Goal: Information Seeking & Learning: Learn about a topic

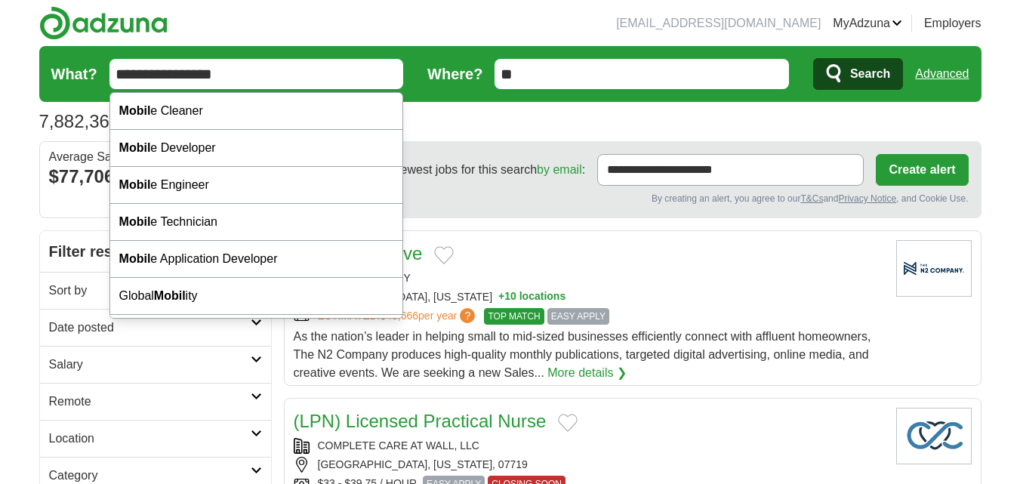
type input "**********"
click at [813, 58] on button "Search" at bounding box center [858, 74] width 90 height 32
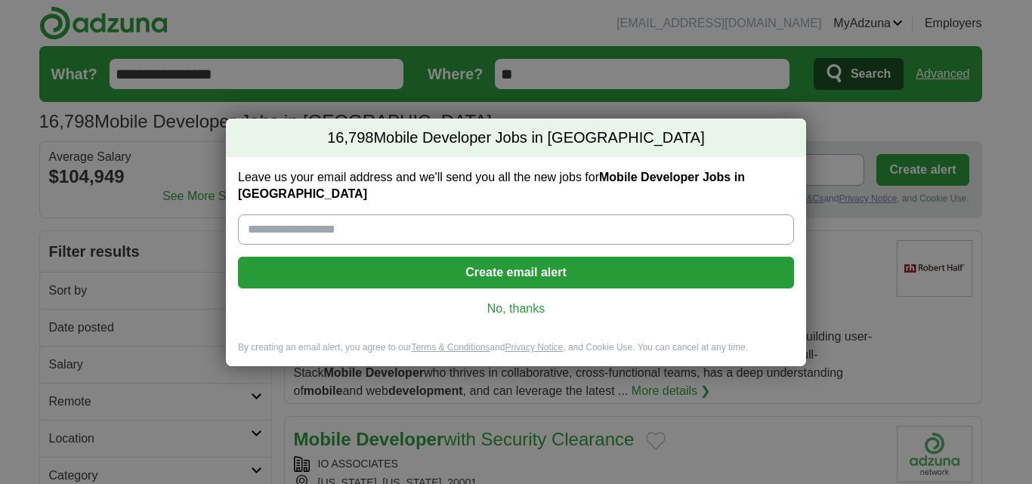
click at [531, 302] on link "No, thanks" at bounding box center [516, 309] width 532 height 17
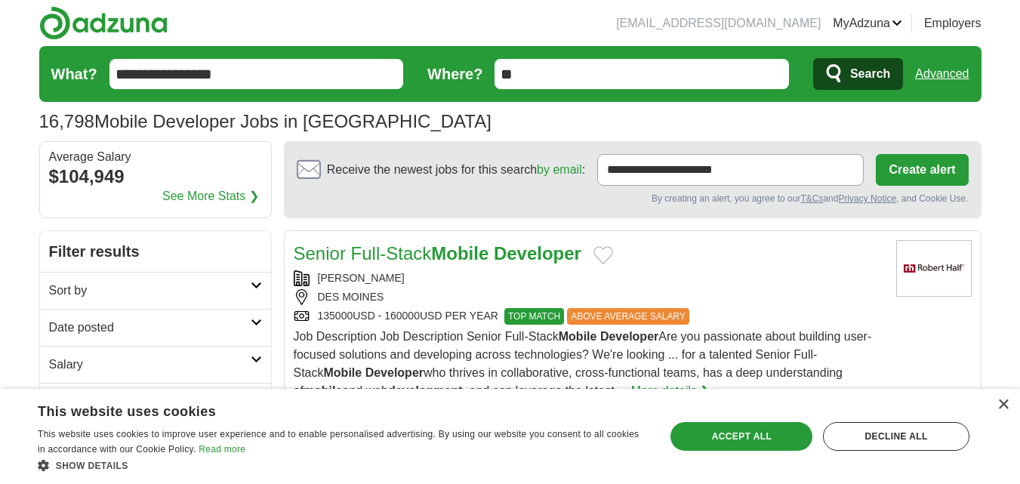
click at [949, 76] on link "Advanced" at bounding box center [942, 74] width 54 height 30
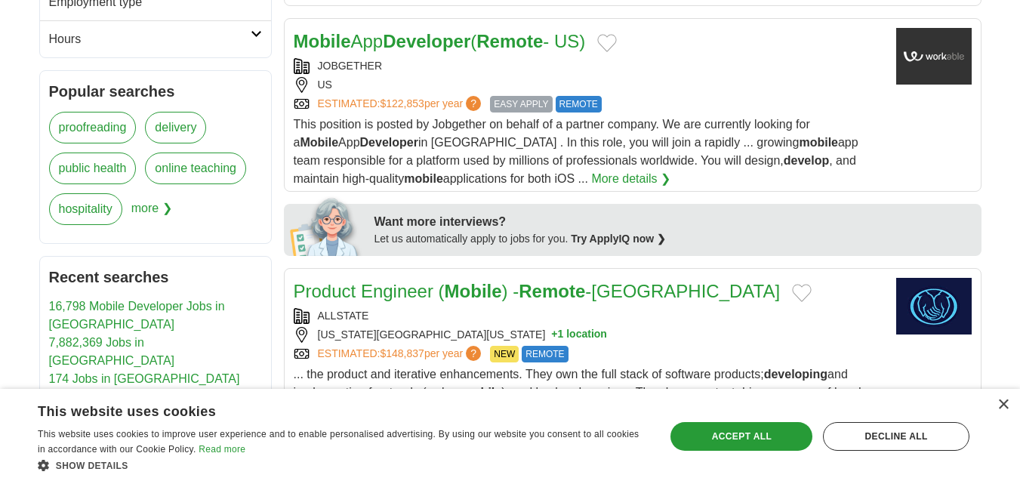
scroll to position [755, 0]
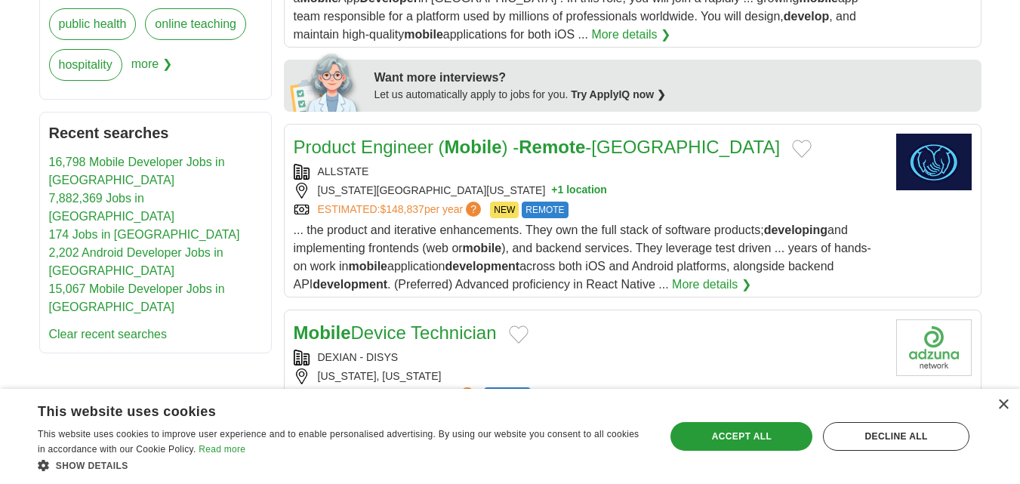
click at [671, 193] on div "ILLINOIS, ILLINOIS, 60601 + 1 location" at bounding box center [589, 191] width 591 height 16
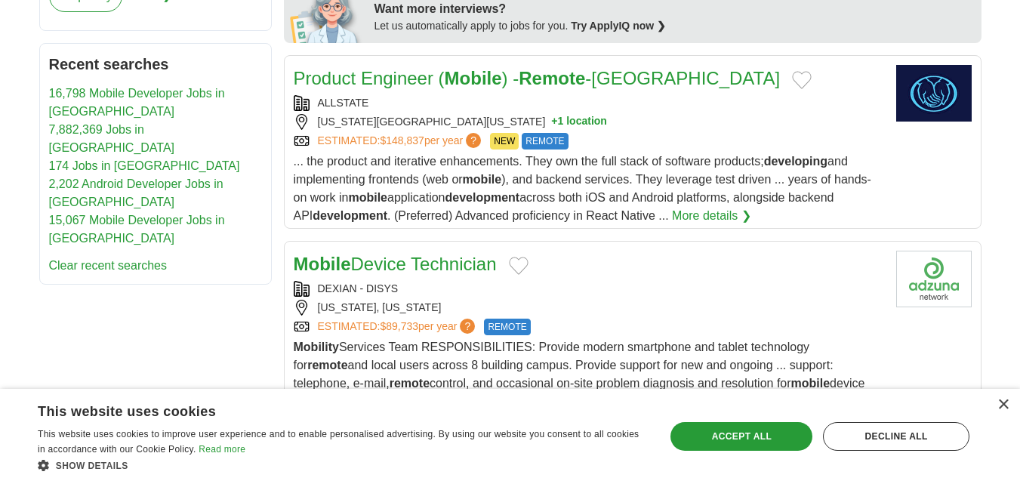
scroll to position [906, 0]
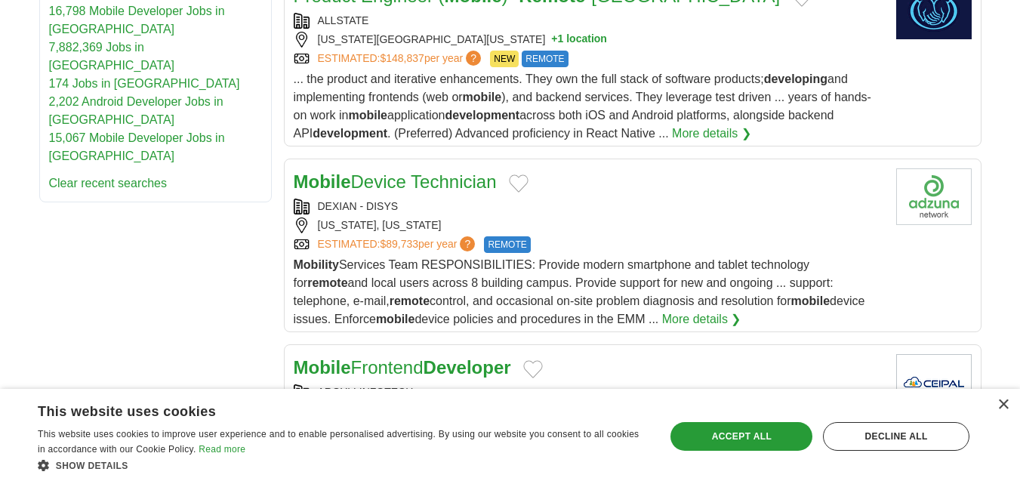
click at [615, 215] on div "DEXIAN - DISYS WASHINGTON, DISTRICT OF COLUMBIA ESTIMATED: $89,733 per year ? R…" at bounding box center [589, 226] width 591 height 54
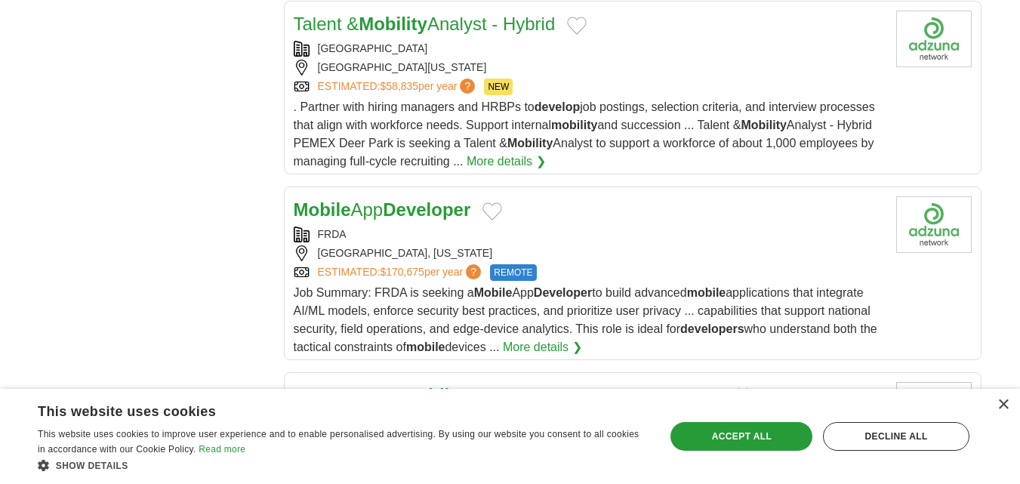
scroll to position [1510, 0]
click at [636, 216] on div "Mobile App Developer" at bounding box center [589, 209] width 591 height 27
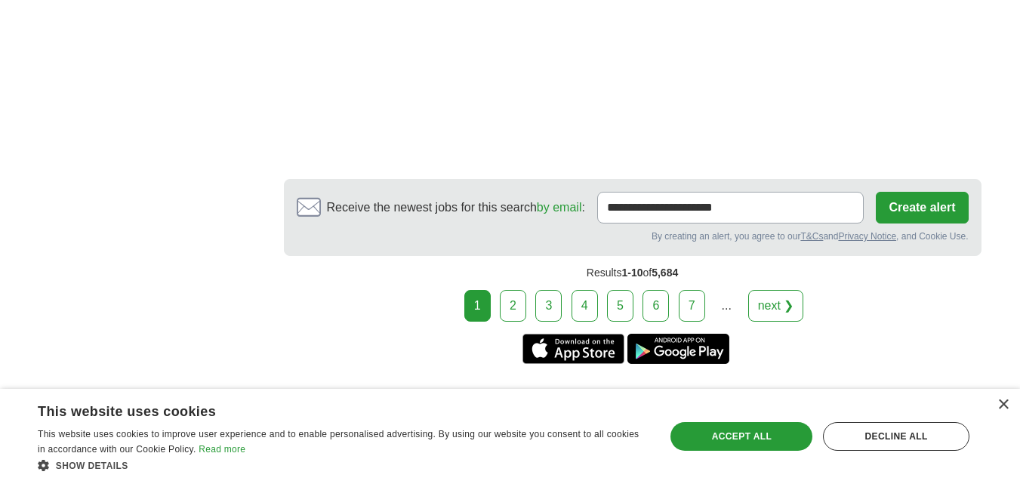
scroll to position [2709, 0]
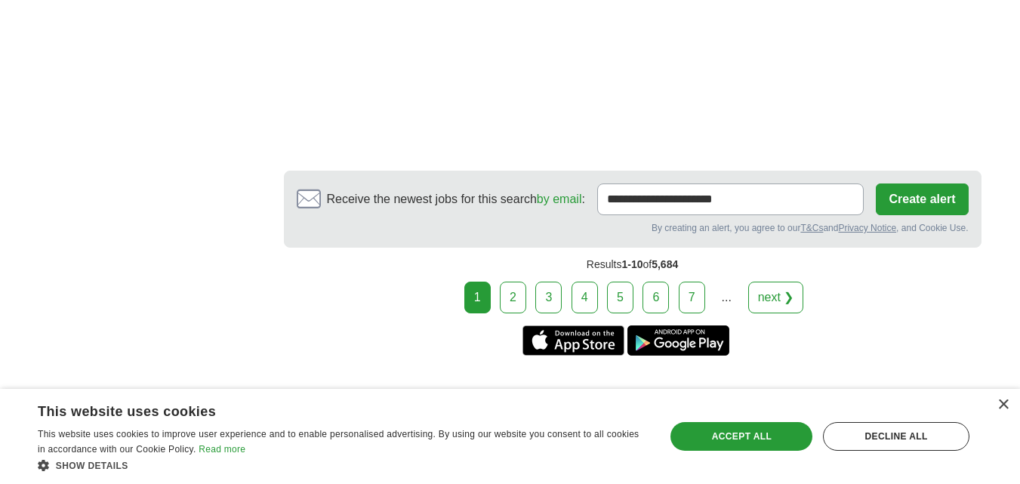
click at [519, 288] on link "2" at bounding box center [513, 298] width 26 height 32
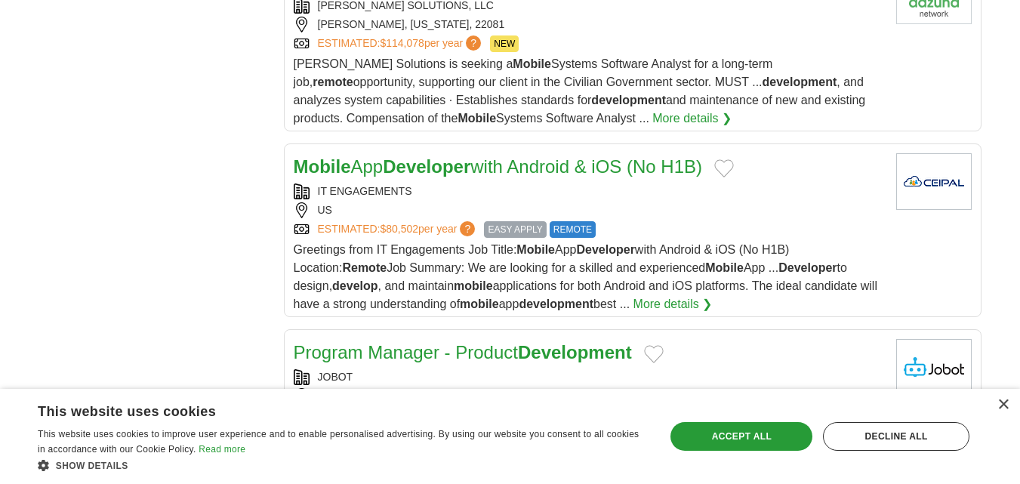
scroll to position [1606, 0]
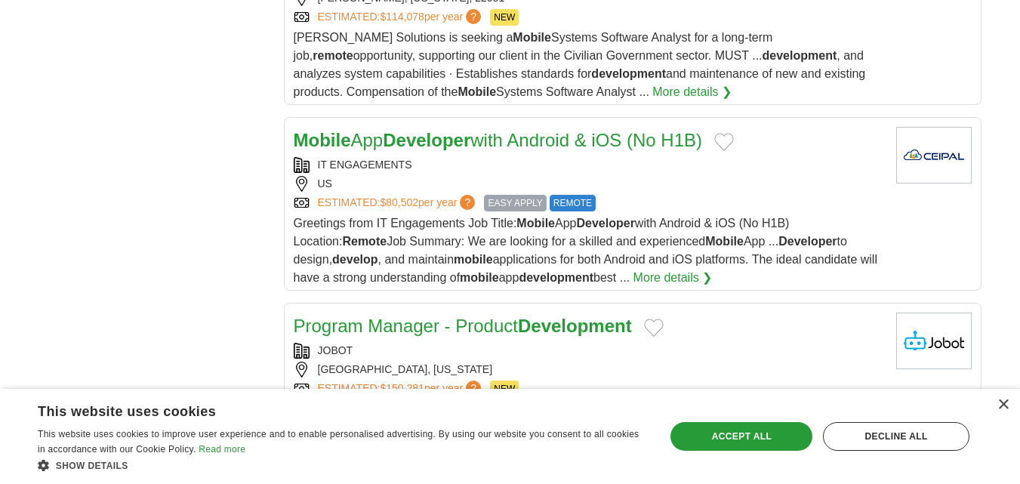
click at [705, 211] on div "IT ENGAGEMENTS US ESTIMATED: $80,502 per year ? EASY APPLY REMOTE" at bounding box center [589, 184] width 591 height 54
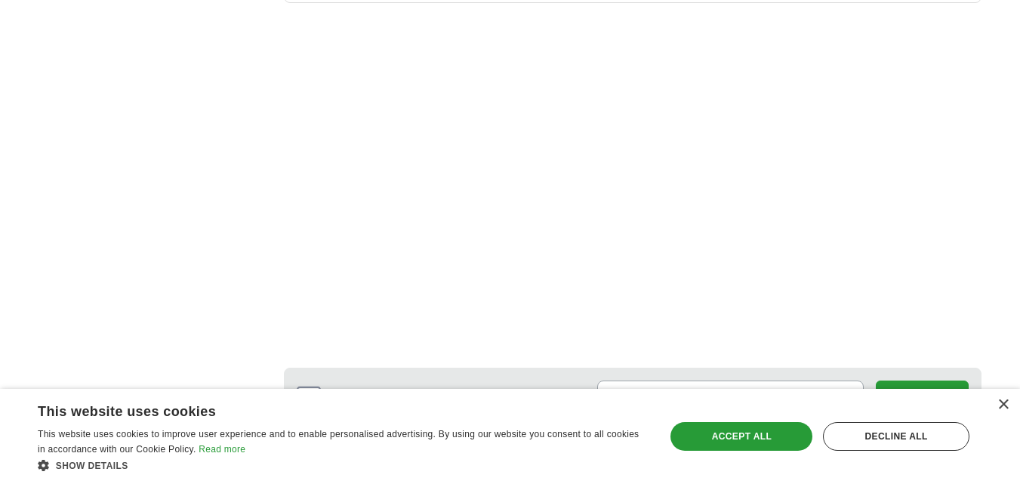
scroll to position [2361, 0]
